Goal: Use online tool/utility: Utilize a website feature to perform a specific function

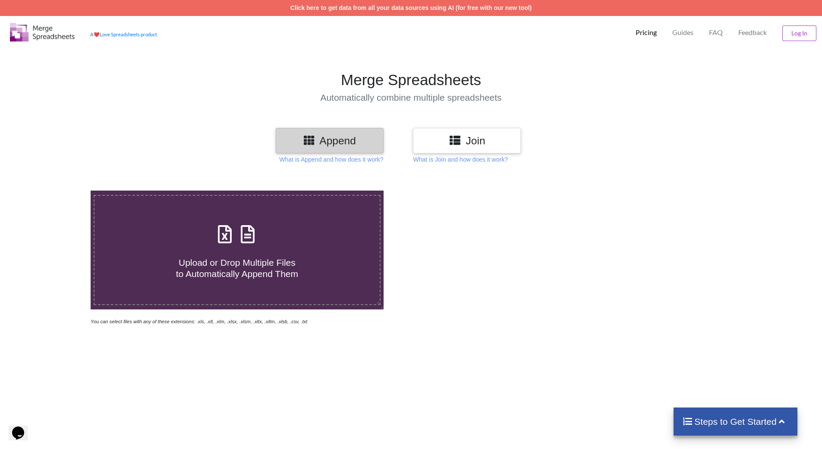
click at [429, 142] on h3 "Join" at bounding box center [467, 140] width 95 height 13
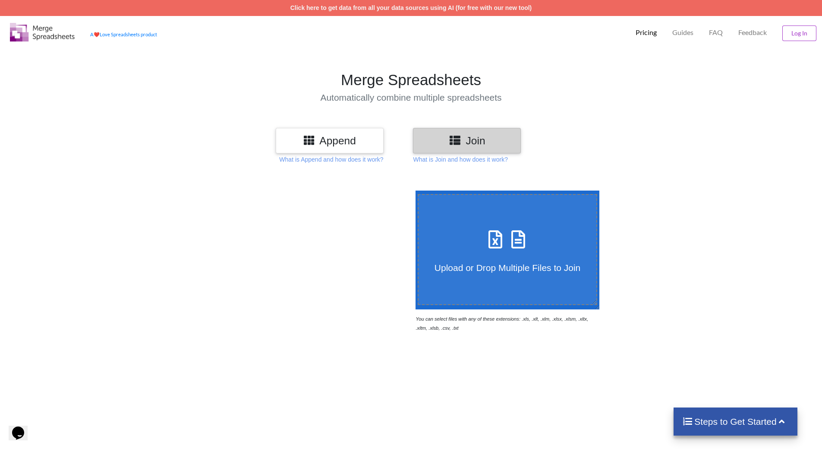
click at [340, 138] on h3 "Append" at bounding box center [329, 140] width 95 height 13
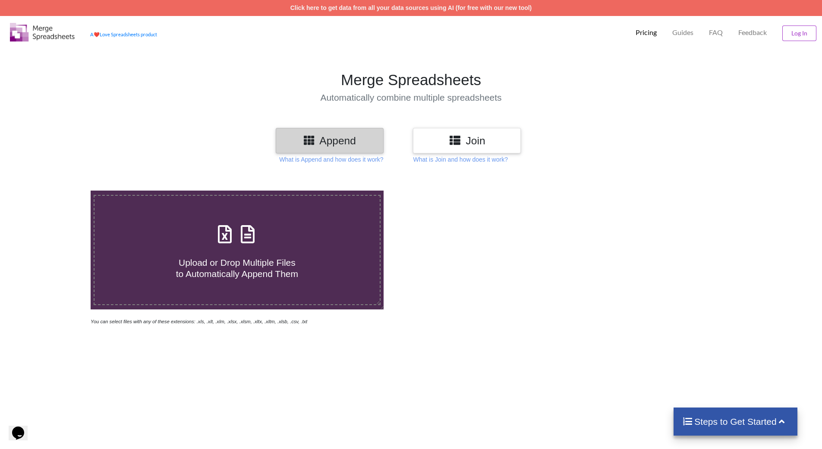
click at [281, 221] on div "Upload or Drop Multiple Files to Automatically Append Them" at bounding box center [237, 250] width 285 height 58
click at [59, 190] on input "Upload or Drop Multiple Files to Automatically Append Them" at bounding box center [59, 190] width 0 height 0
click at [369, 160] on p "What is Append and how does it work?" at bounding box center [331, 159] width 104 height 9
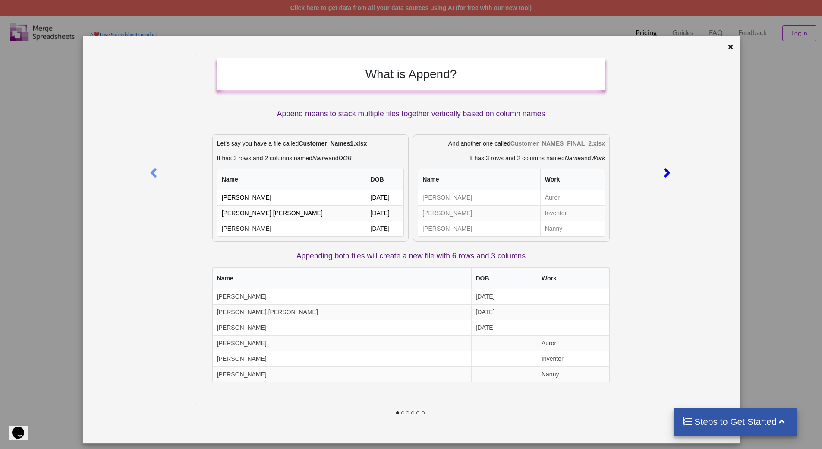
click at [665, 170] on icon at bounding box center [667, 168] width 18 height 15
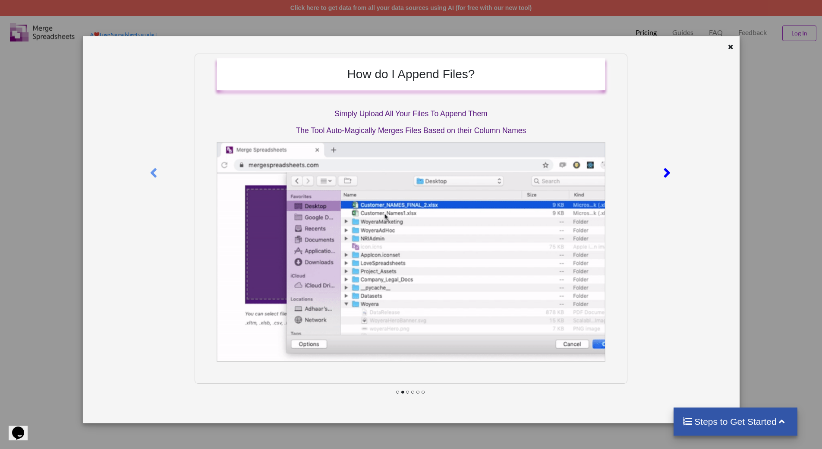
click at [667, 171] on icon at bounding box center [667, 168] width 18 height 15
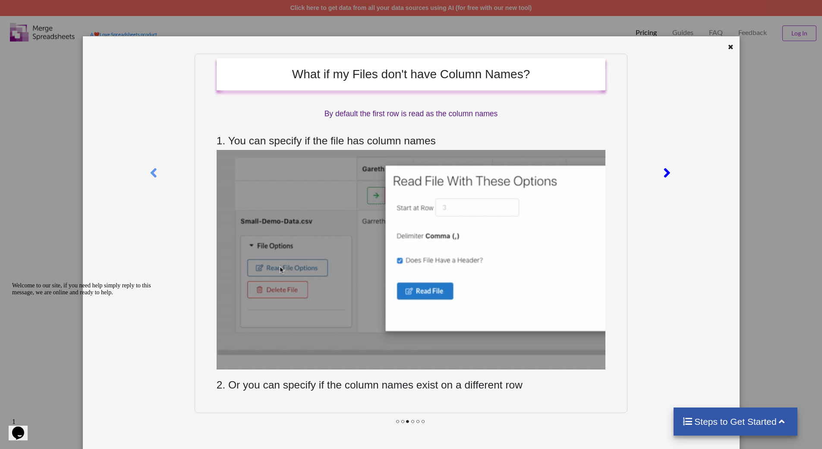
click at [664, 174] on icon at bounding box center [667, 168] width 18 height 15
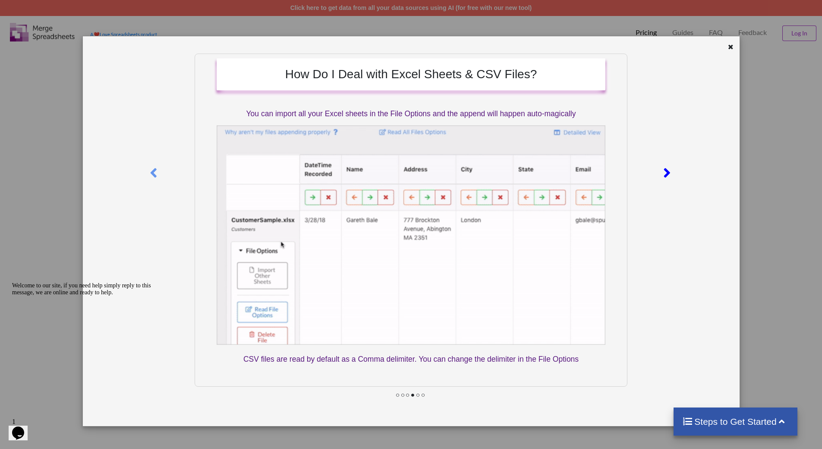
click at [664, 174] on icon at bounding box center [667, 168] width 18 height 15
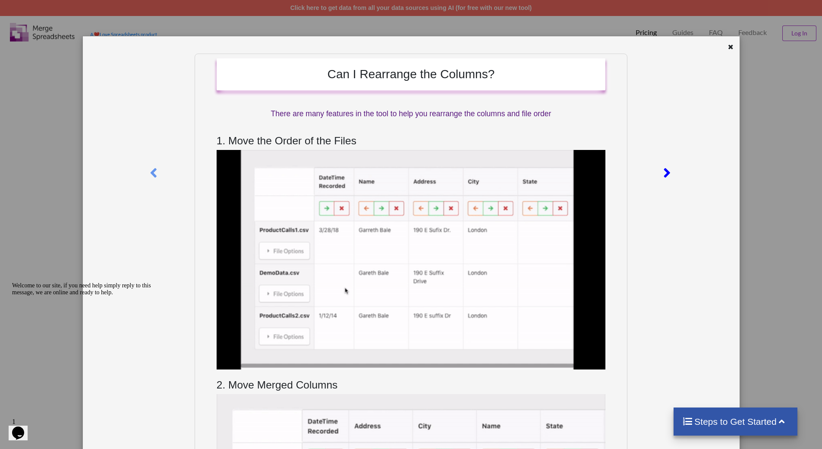
click at [664, 174] on icon at bounding box center [667, 168] width 18 height 15
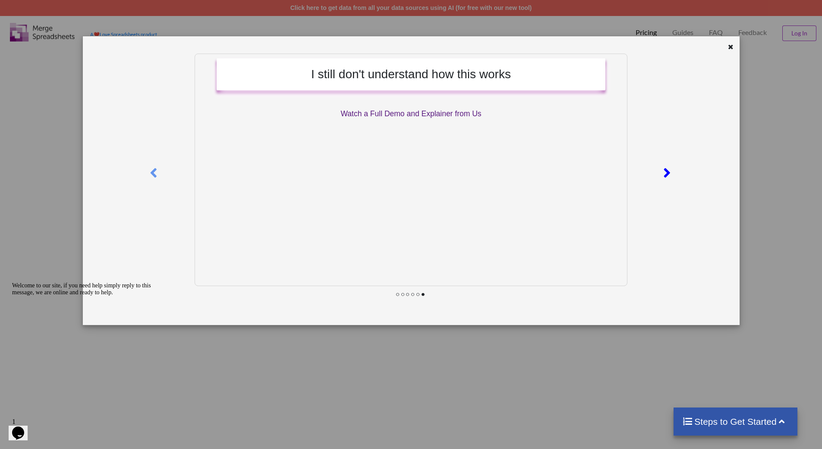
click at [664, 174] on icon at bounding box center [667, 168] width 18 height 15
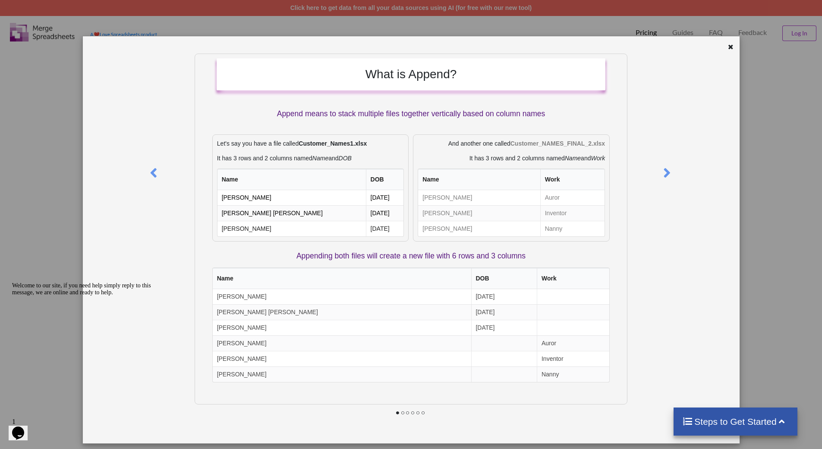
click at [731, 49] on div at bounding box center [731, 48] width 11 height 11
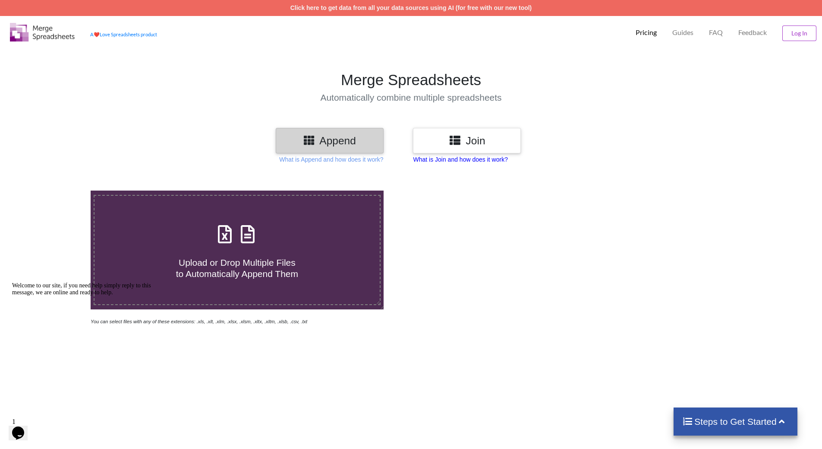
click at [383, 159] on p "What is Join and how does it work?" at bounding box center [331, 159] width 104 height 9
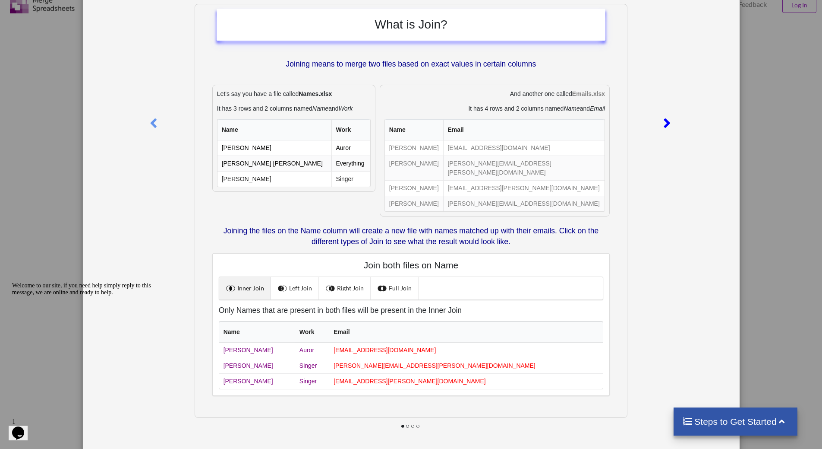
scroll to position [43, 0]
click at [664, 123] on icon at bounding box center [667, 119] width 18 height 15
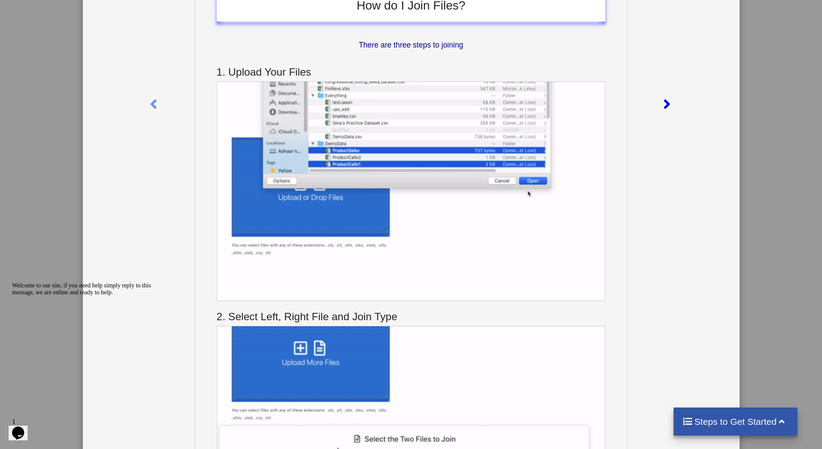
scroll to position [44, 0]
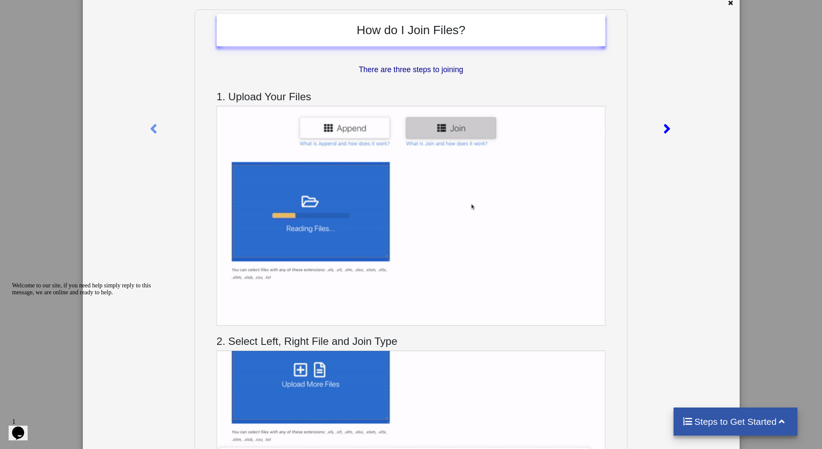
click at [664, 123] on icon at bounding box center [667, 124] width 18 height 15
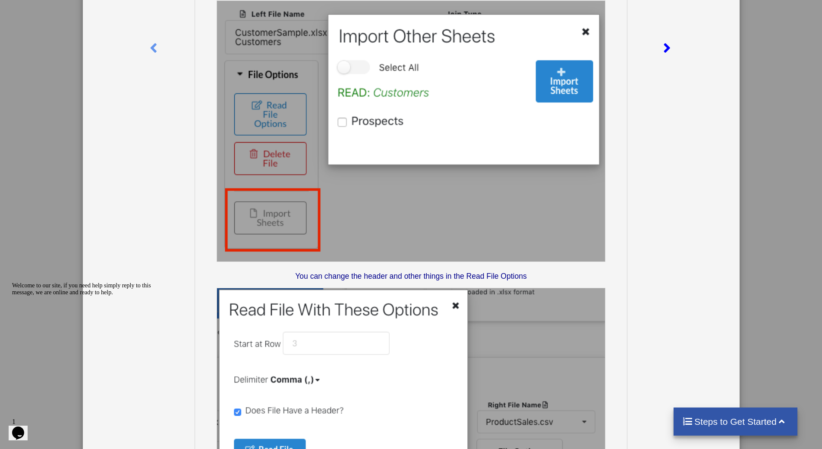
scroll to position [85, 0]
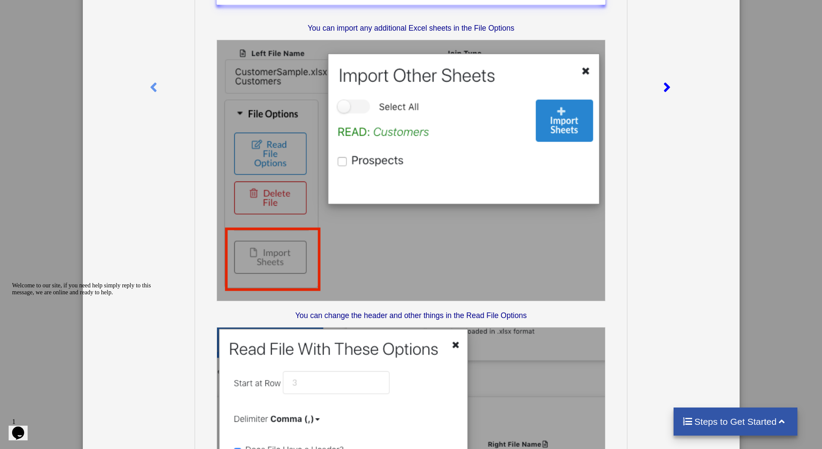
click at [661, 91] on icon at bounding box center [667, 83] width 18 height 15
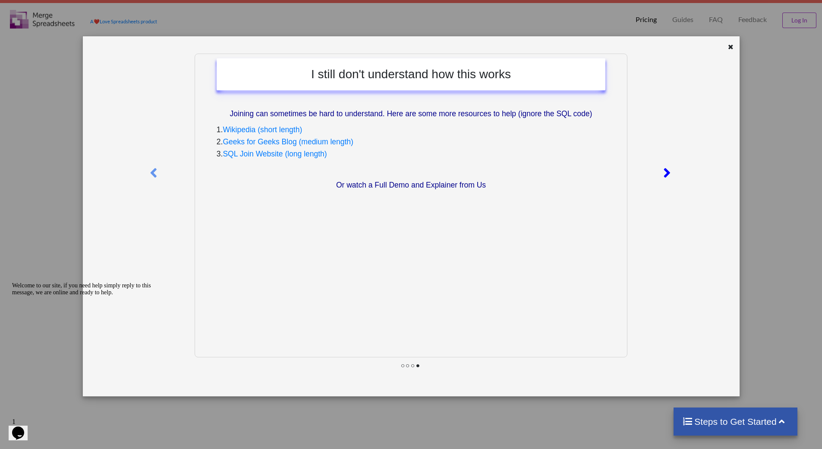
scroll to position [0, 0]
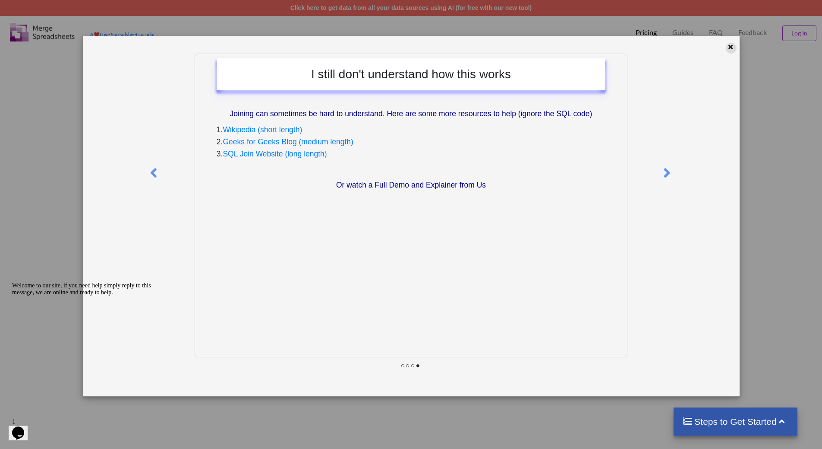
click at [730, 47] on icon at bounding box center [731, 46] width 7 height 6
